Goal: Information Seeking & Learning: Check status

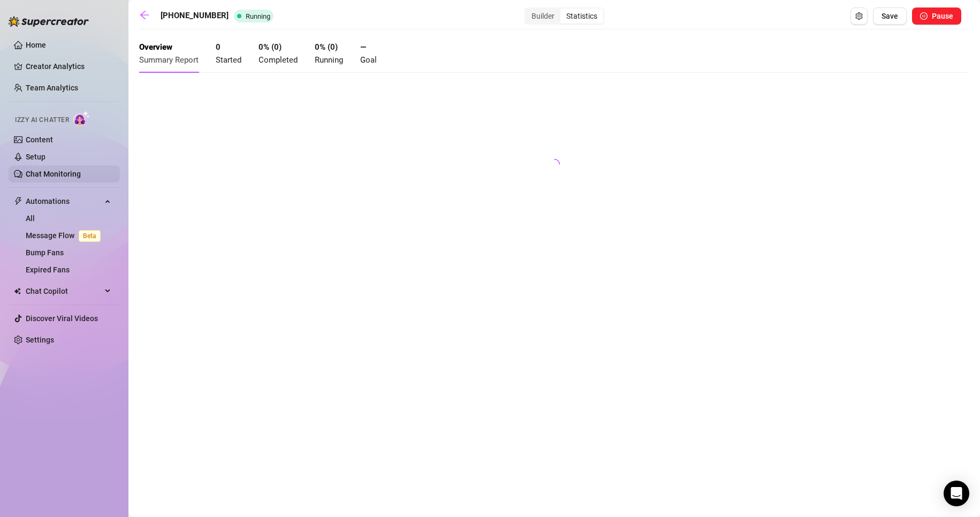
click at [49, 171] on link "Chat Monitoring" at bounding box center [53, 174] width 55 height 9
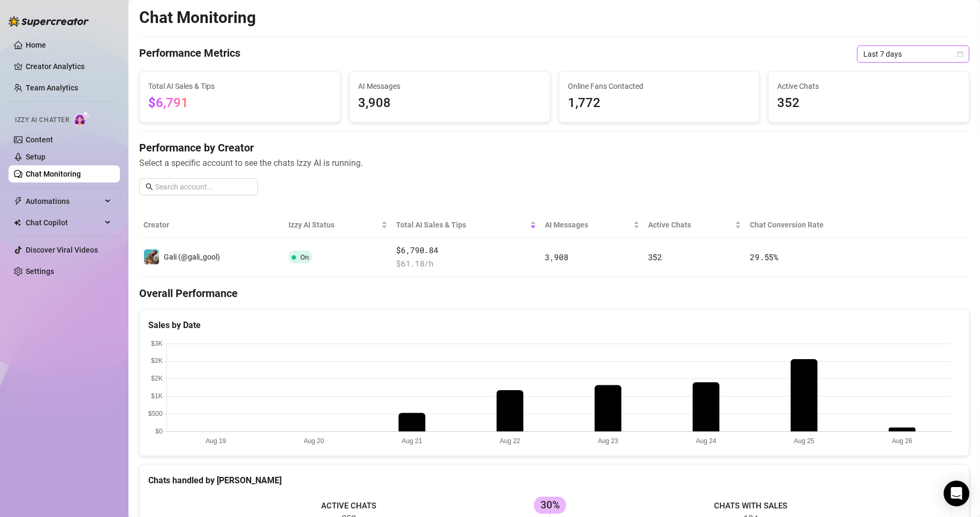
click at [894, 57] on span "Last 7 days" at bounding box center [913, 54] width 100 height 16
click at [876, 77] on div "Last 24 hours" at bounding box center [903, 76] width 95 height 12
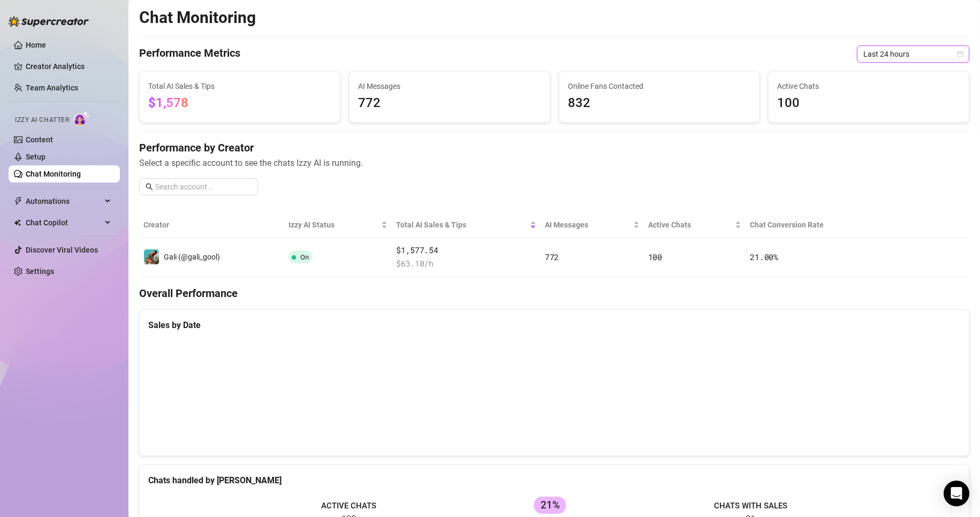
click at [880, 45] on div "Chat Monitoring Performance Metrics Last 24 hours Last 24 hours Total AI Sales …" at bounding box center [554, 368] width 830 height 722
click at [881, 60] on span "Last 24 hours" at bounding box center [913, 54] width 100 height 16
click at [883, 91] on div "Last 7 days" at bounding box center [903, 93] width 95 height 12
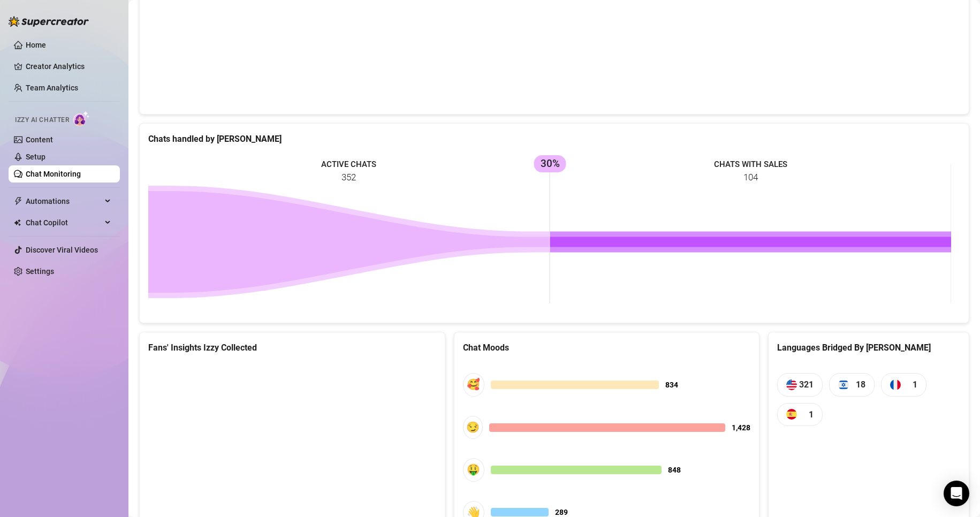
scroll to position [400, 0]
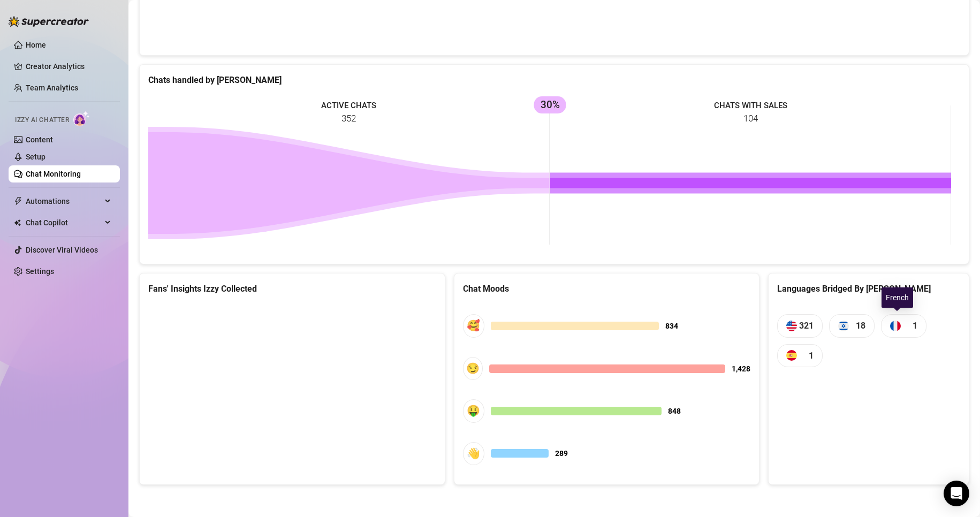
click at [890, 320] on img at bounding box center [895, 325] width 11 height 11
click at [786, 356] on img at bounding box center [791, 355] width 11 height 11
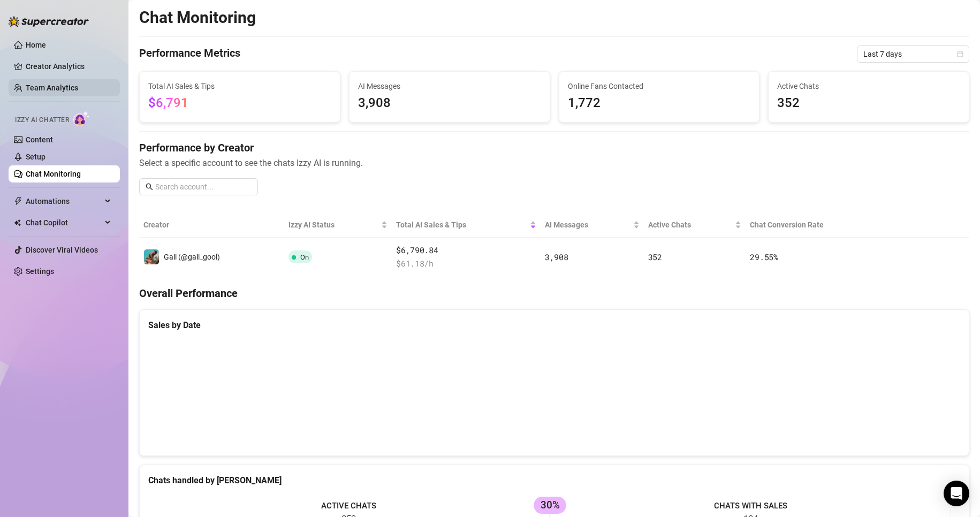
click at [59, 87] on link "Team Analytics" at bounding box center [52, 87] width 52 height 9
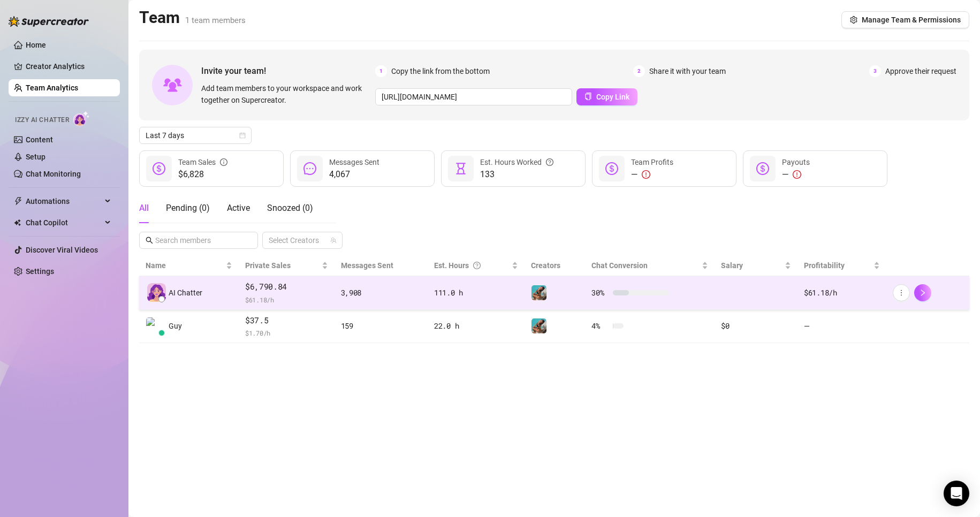
click at [528, 288] on td at bounding box center [554, 293] width 60 height 34
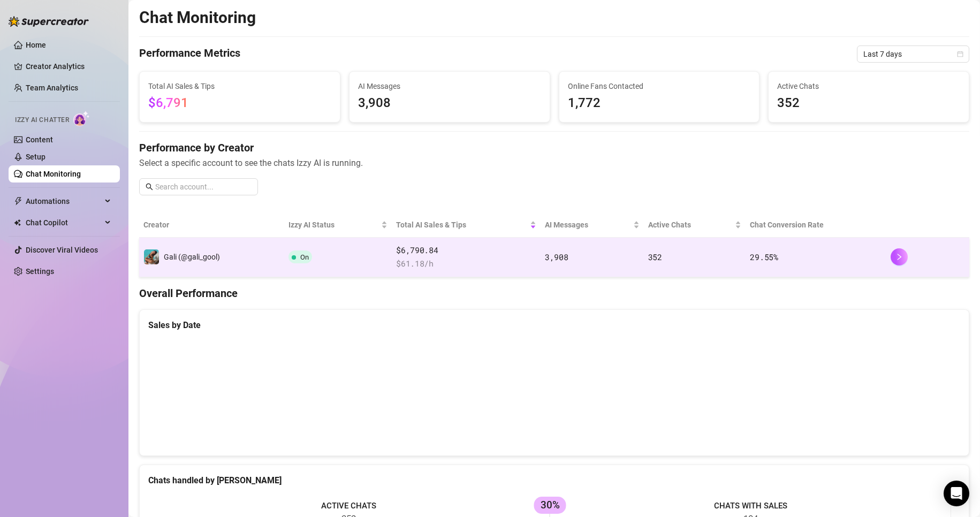
click at [221, 251] on td "Gali (@gali_gool)" at bounding box center [211, 258] width 145 height 40
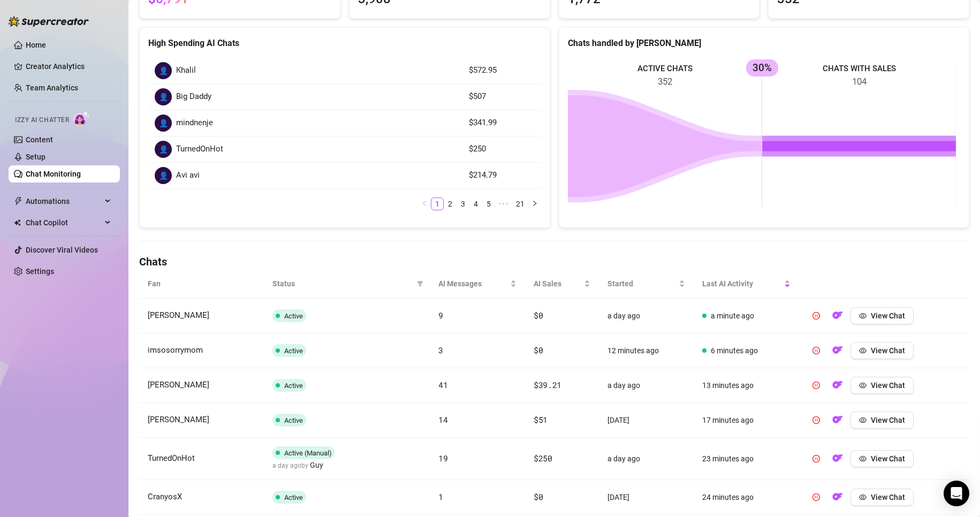
scroll to position [161, 0]
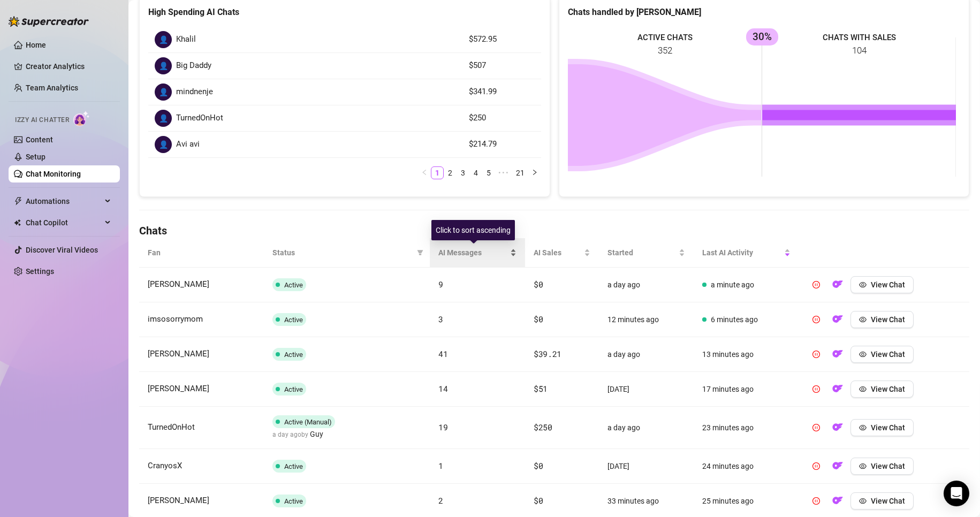
click at [515, 254] on div "AI Messages" at bounding box center [477, 253] width 78 height 12
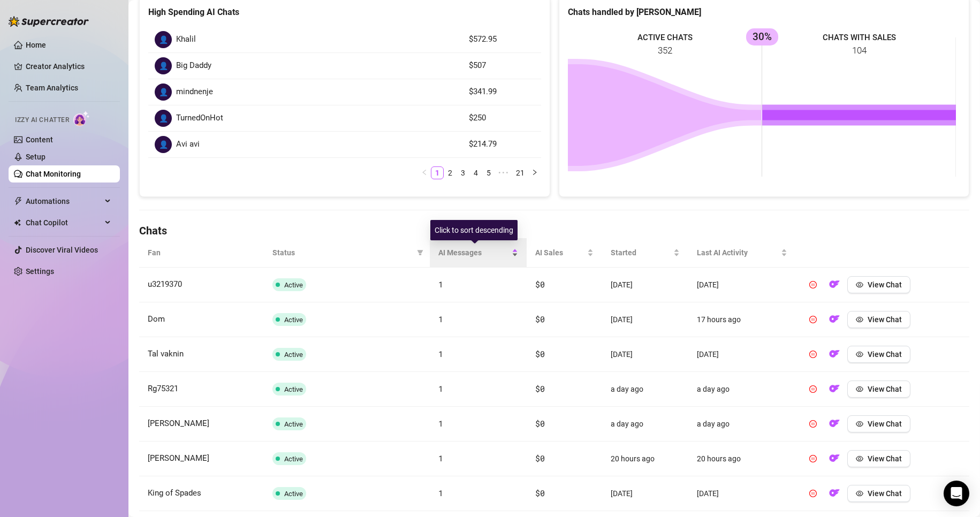
click at [510, 252] on div "AI Messages" at bounding box center [478, 253] width 80 height 12
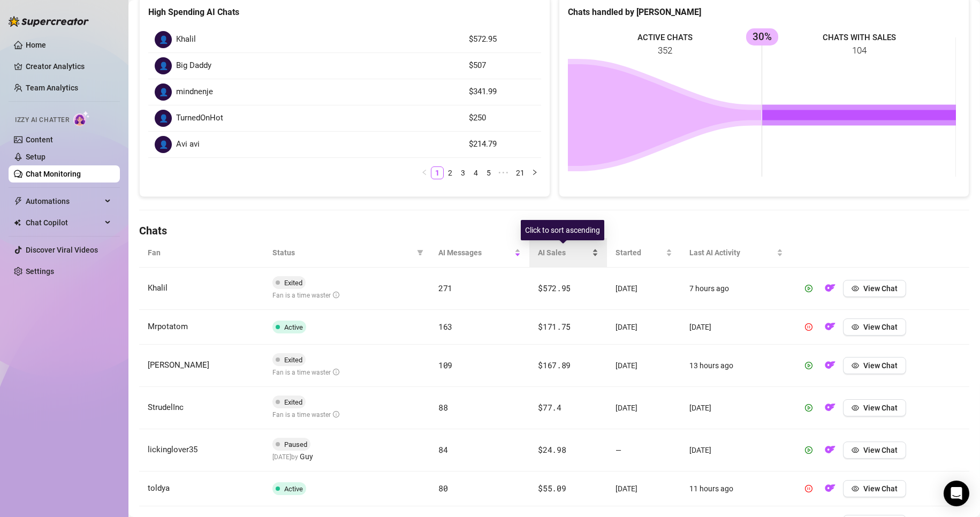
click at [589, 252] on div "AI Sales" at bounding box center [568, 253] width 60 height 12
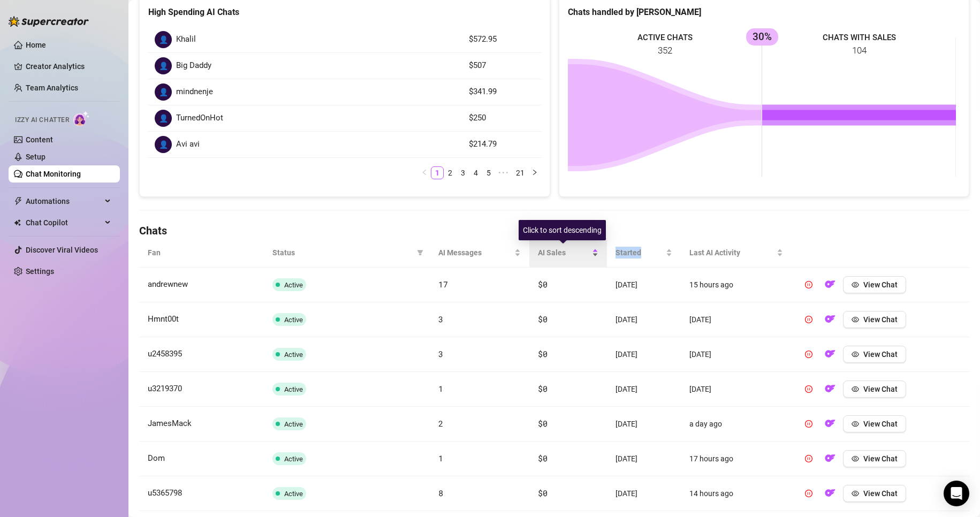
click at [589, 252] on div "AI Sales" at bounding box center [568, 253] width 60 height 12
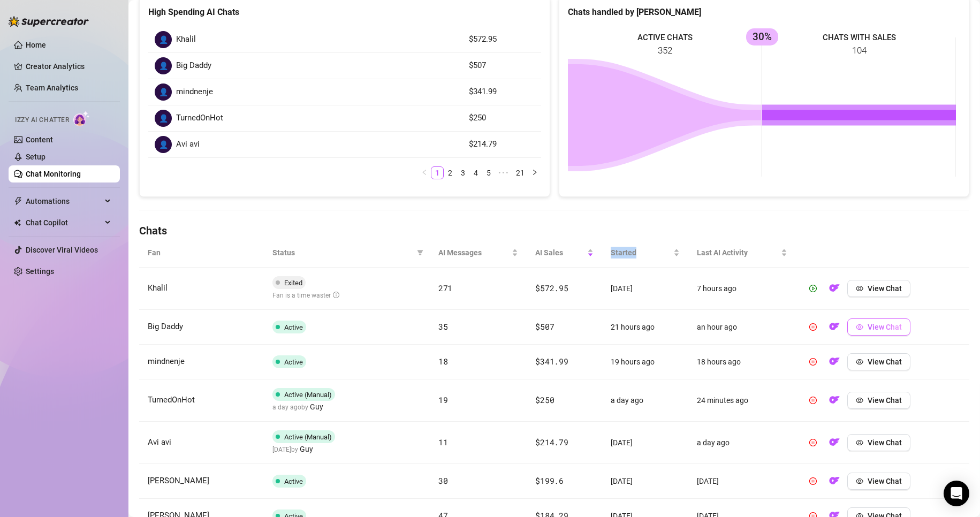
click at [867, 324] on span "View Chat" at bounding box center [884, 327] width 34 height 9
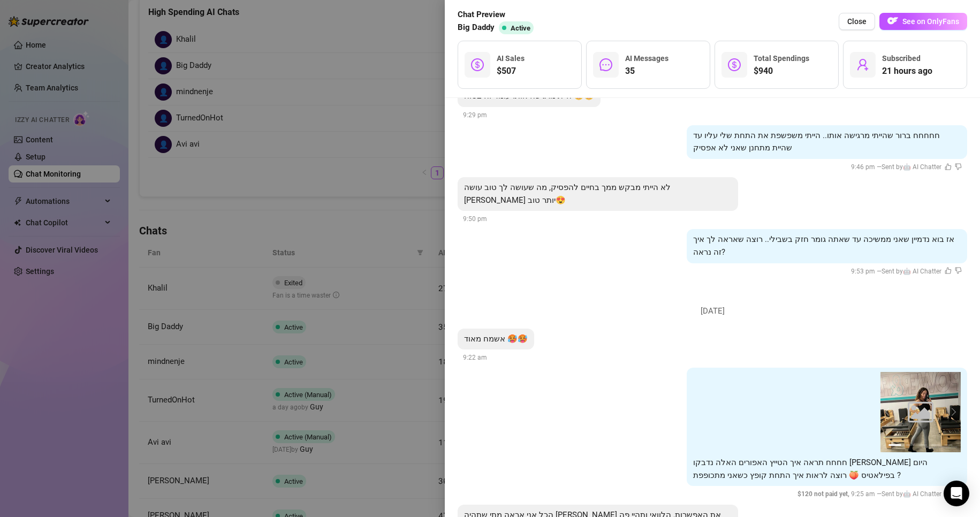
scroll to position [5473, 0]
click at [391, 335] on div at bounding box center [490, 258] width 980 height 517
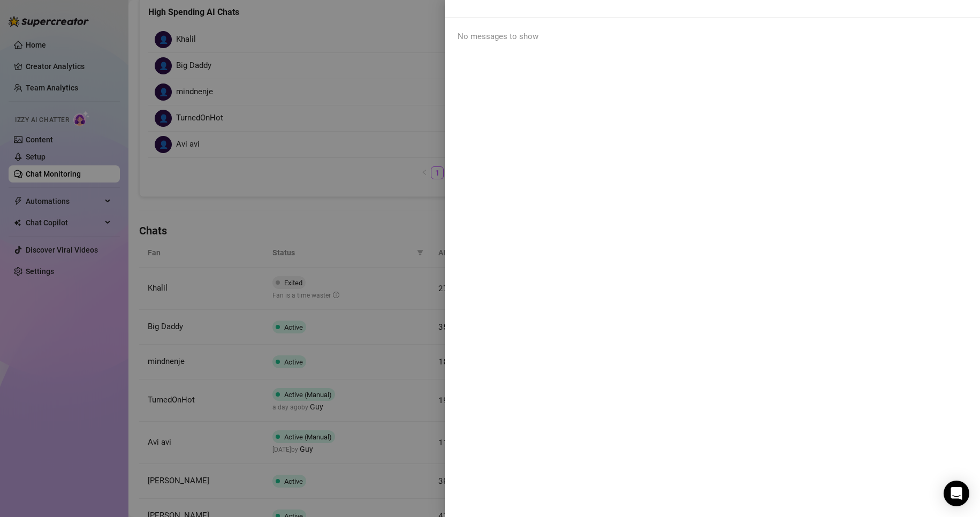
scroll to position [0, 0]
